Goal: Task Accomplishment & Management: Use online tool/utility

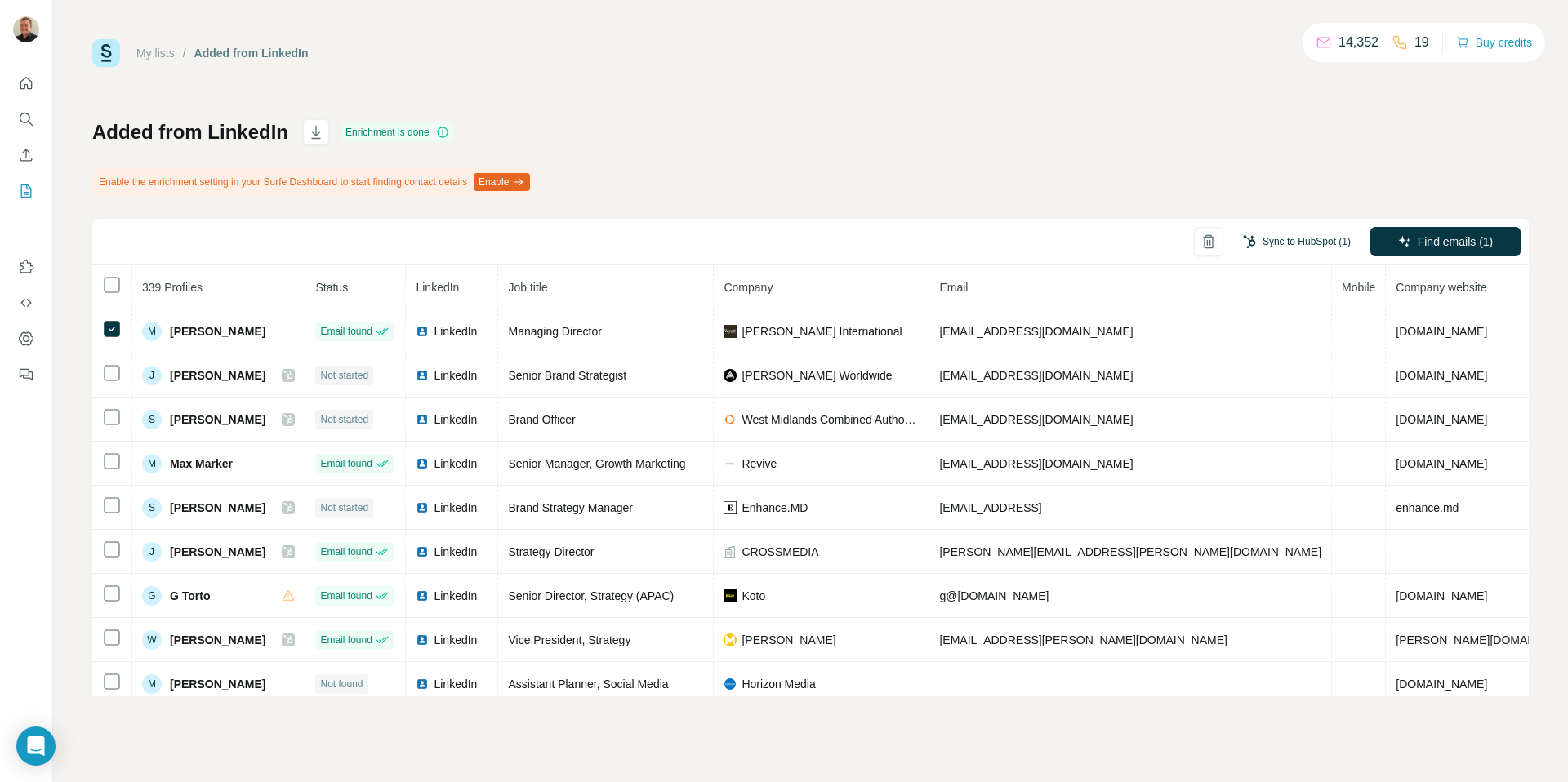
click at [1315, 247] on button "Sync to HubSpot (1)" at bounding box center [1297, 241] width 131 height 25
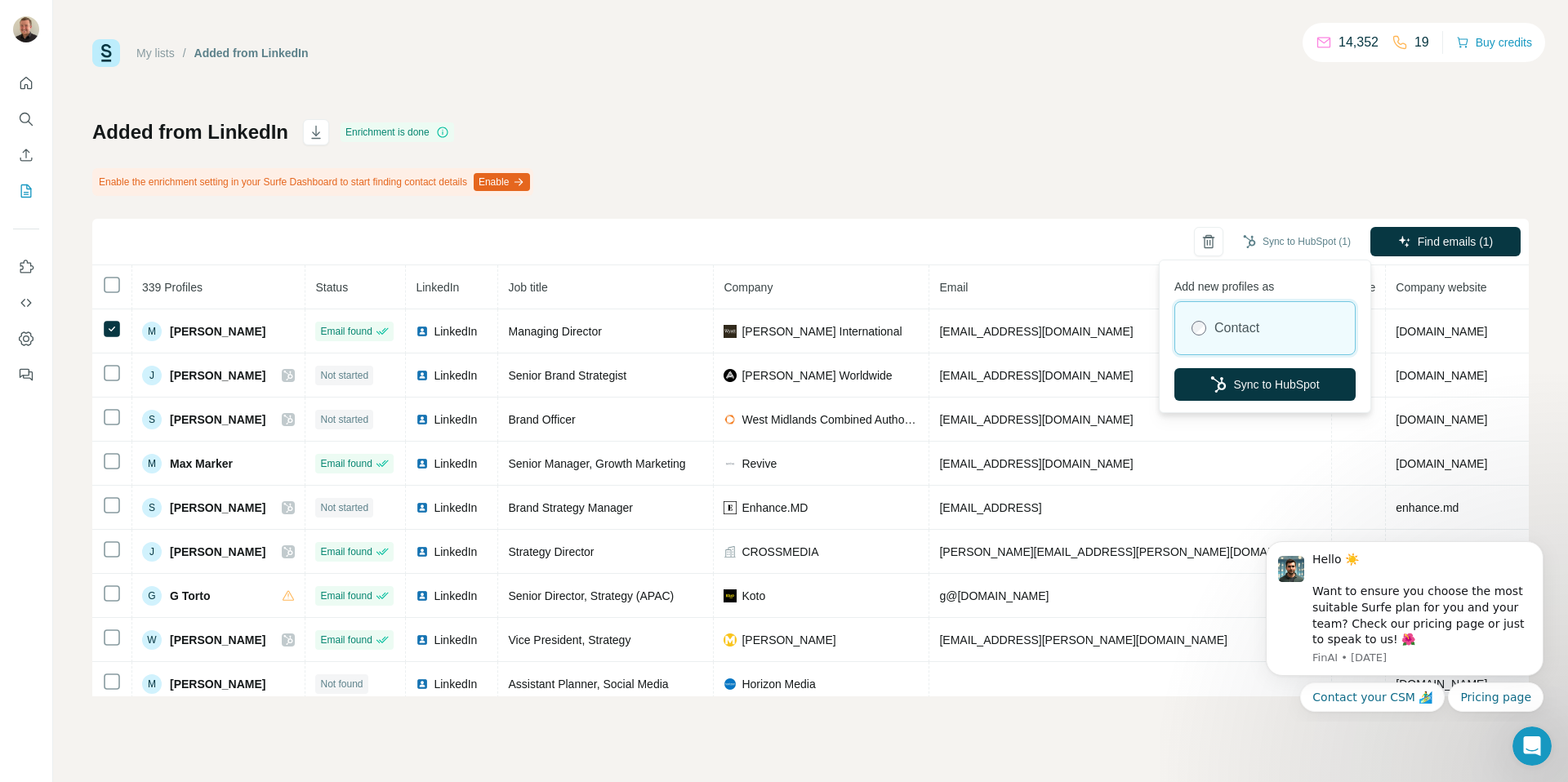
click at [1243, 367] on div "Add new profiles as Contact Sync to HubSpot" at bounding box center [1264, 336] width 204 height 145
click at [1242, 377] on button "Sync to HubSpot" at bounding box center [1265, 385] width 181 height 33
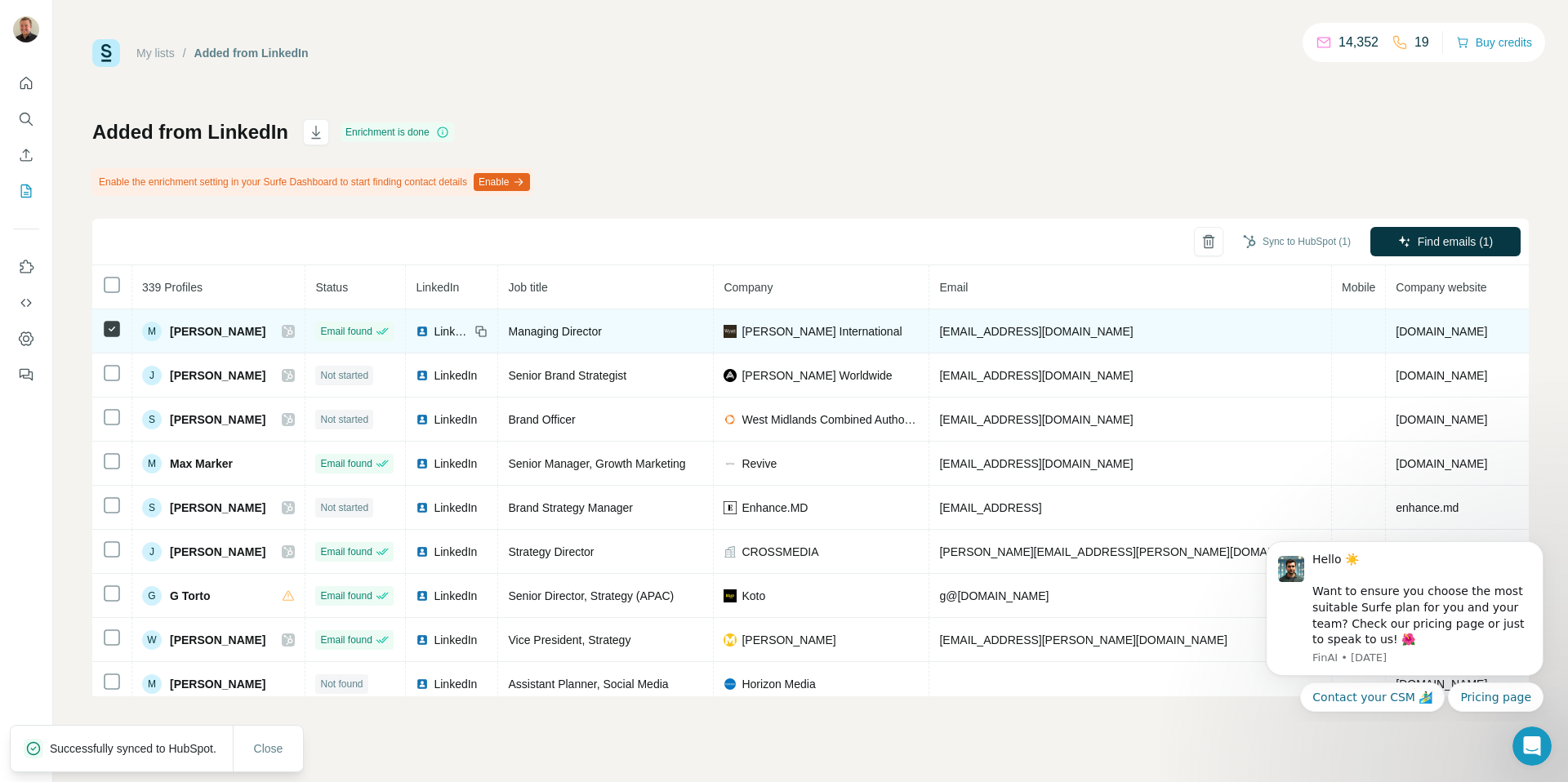
click at [293, 336] on icon at bounding box center [288, 331] width 10 height 13
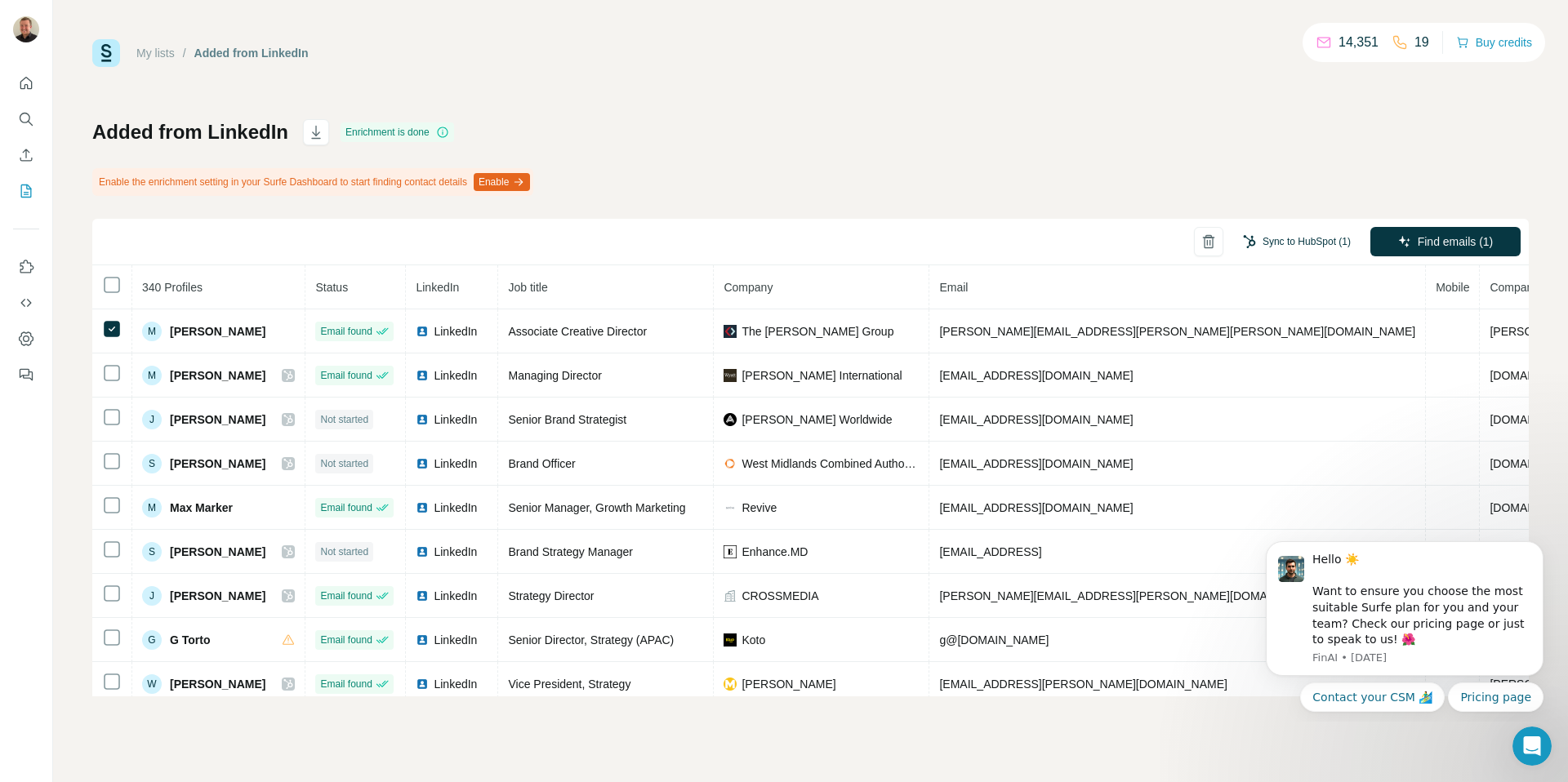
click at [1323, 245] on button "Sync to HubSpot (1)" at bounding box center [1297, 241] width 131 height 25
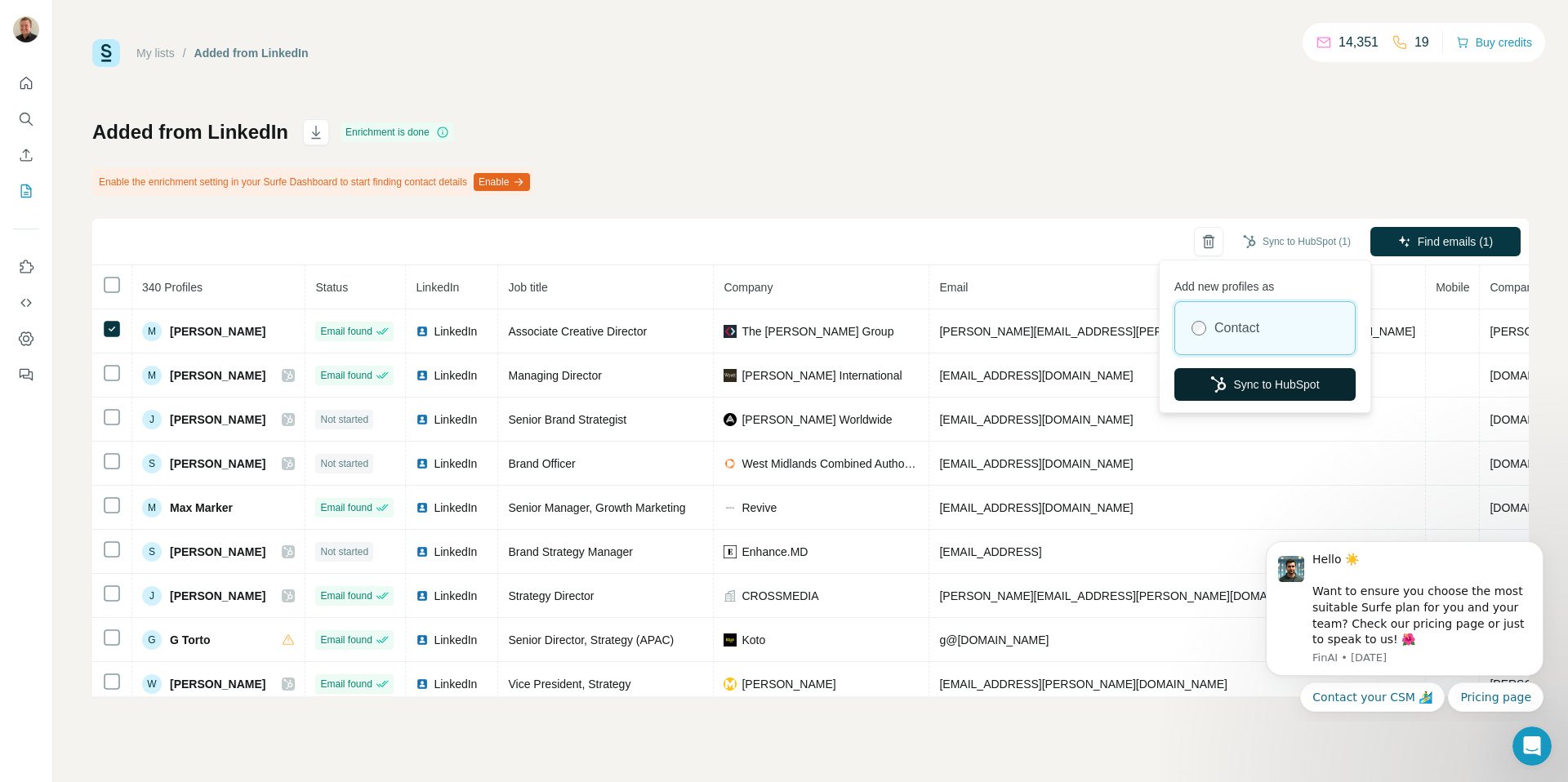
click at [1217, 391] on icon "button" at bounding box center [1218, 384] width 16 height 16
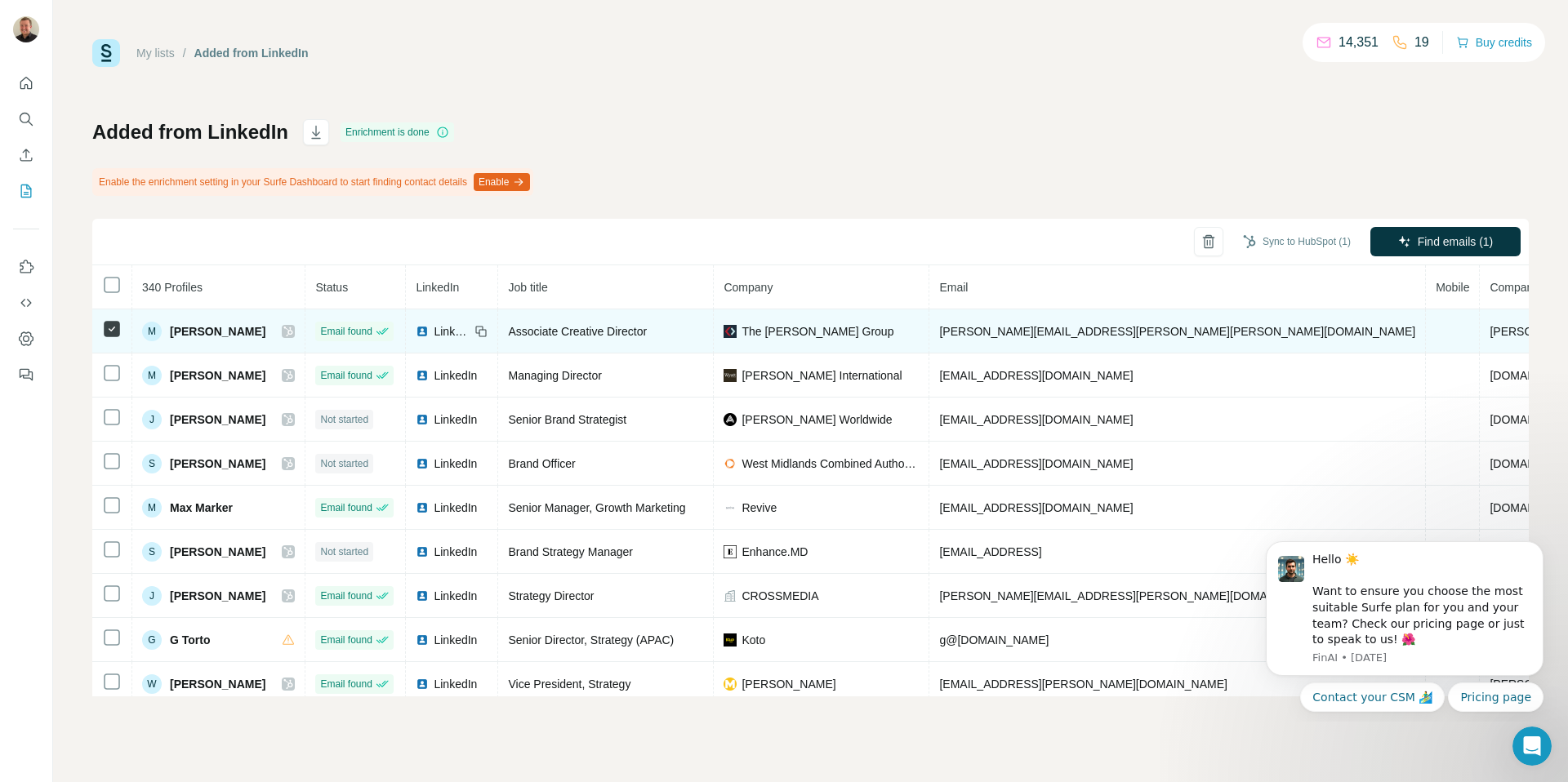
click at [293, 336] on icon at bounding box center [288, 331] width 10 height 13
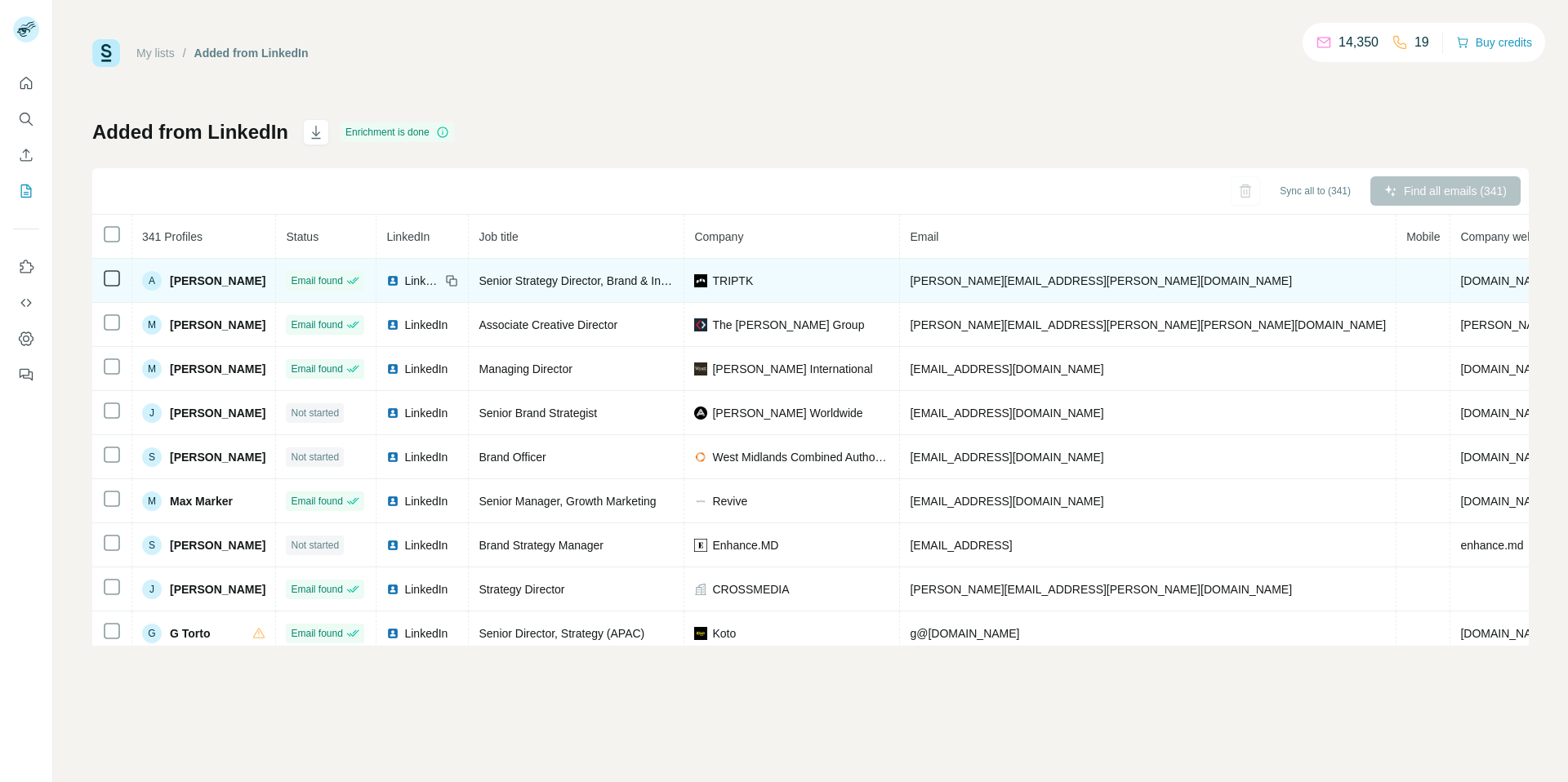
click at [114, 287] on table "341 Profiles Status LinkedIn Job title Company Email Mobile Company website Lan…" at bounding box center [975, 457] width 1767 height 485
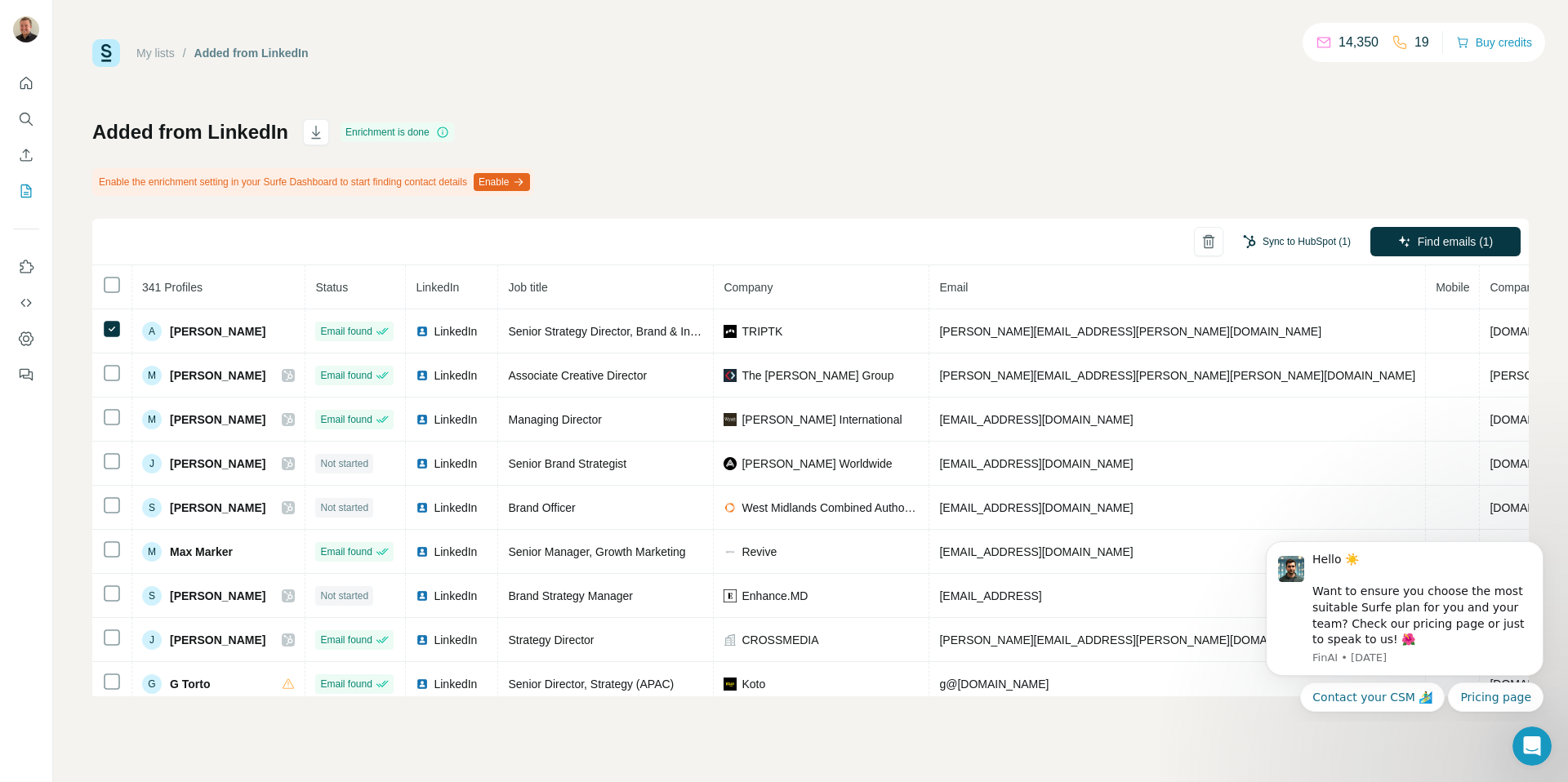
click at [1315, 243] on button "Sync to HubSpot (1)" at bounding box center [1297, 241] width 131 height 25
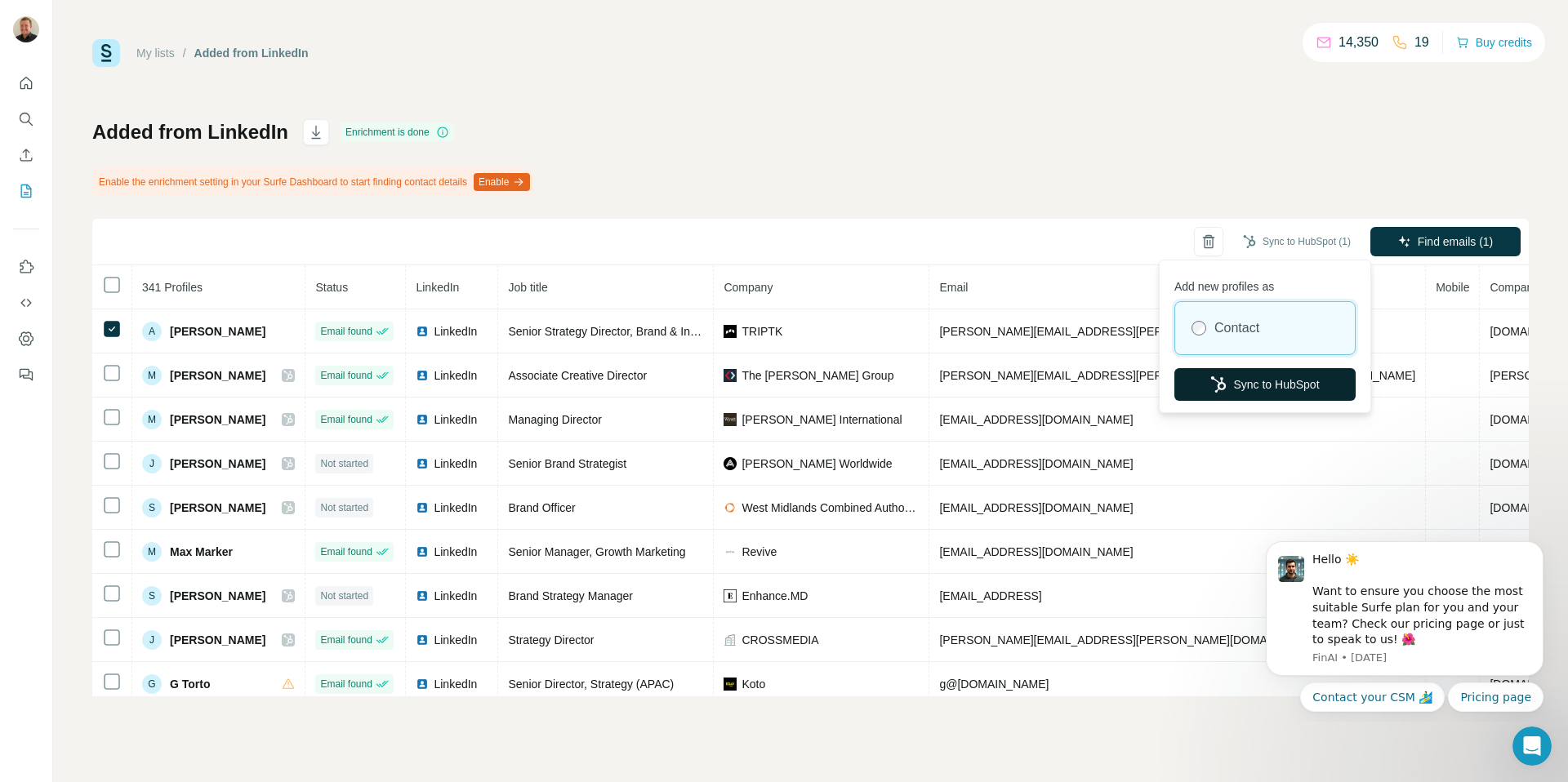
click at [1289, 381] on button "Sync to HubSpot" at bounding box center [1265, 385] width 181 height 33
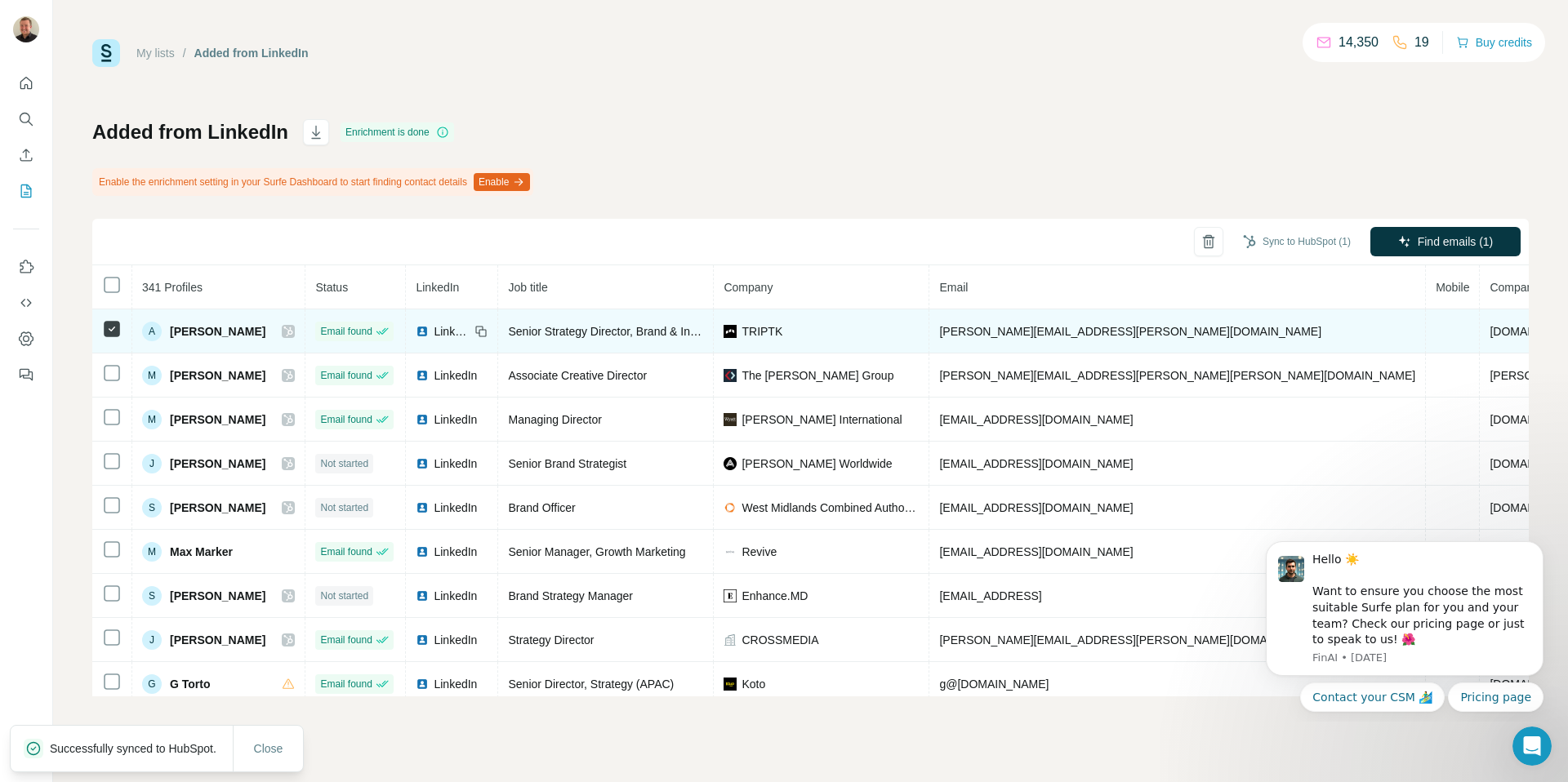
click at [293, 336] on icon at bounding box center [288, 331] width 10 height 13
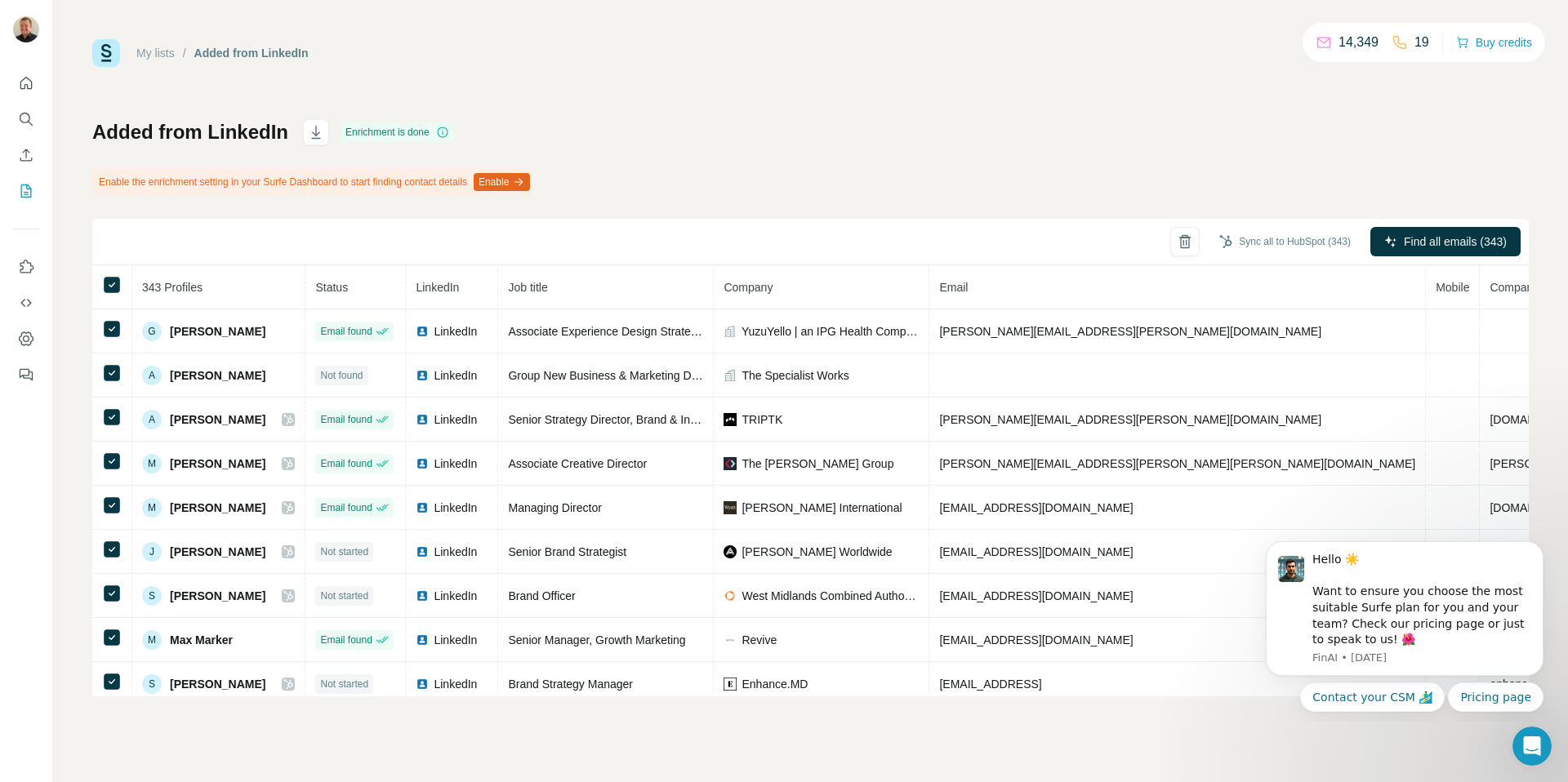
click at [123, 281] on th at bounding box center [112, 287] width 40 height 44
click at [1320, 236] on button "Sync to HubSpot (1)" at bounding box center [1297, 241] width 131 height 25
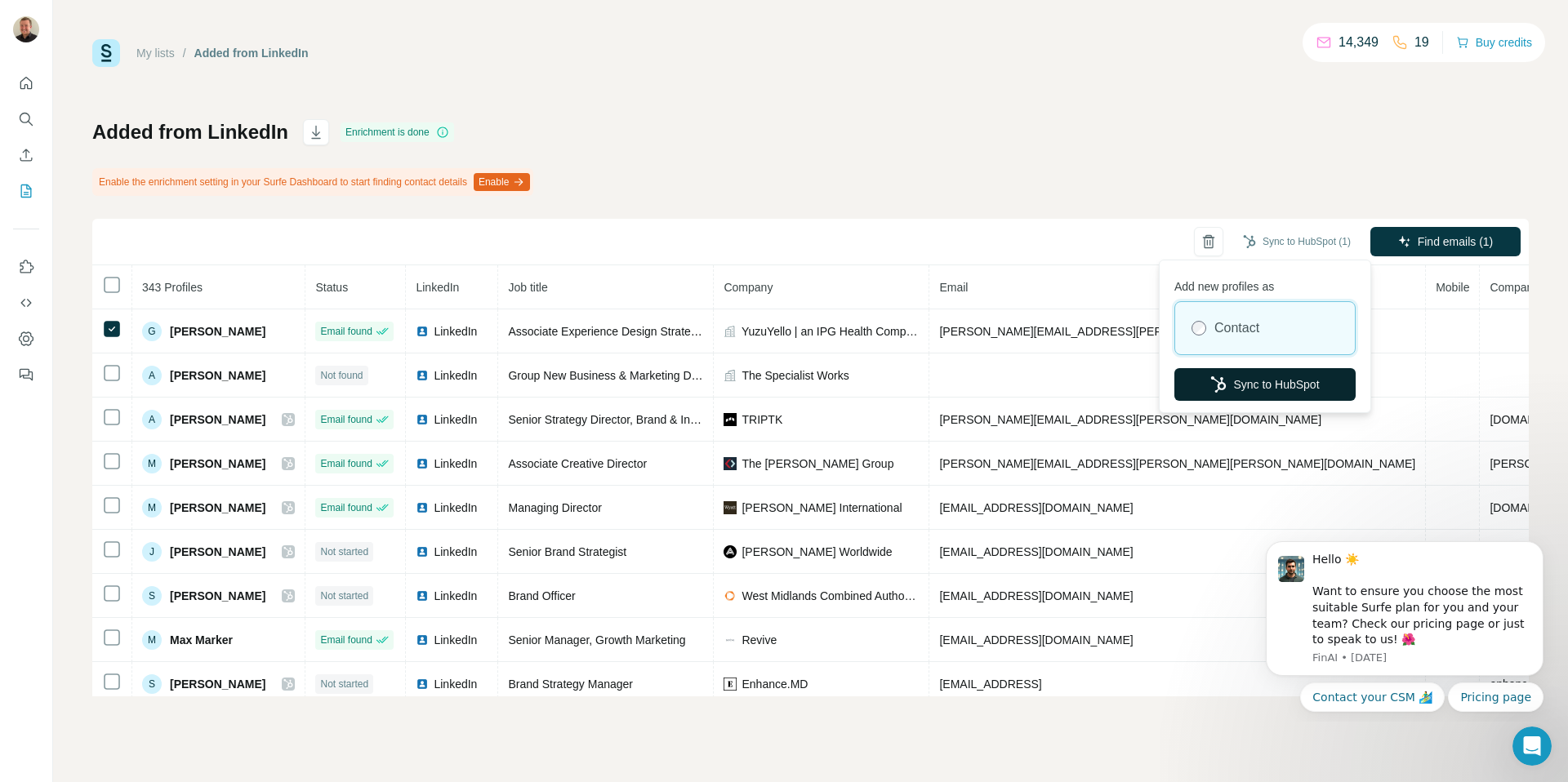
click at [1236, 392] on button "Sync to HubSpot" at bounding box center [1265, 385] width 181 height 33
